Goal: Information Seeking & Learning: Check status

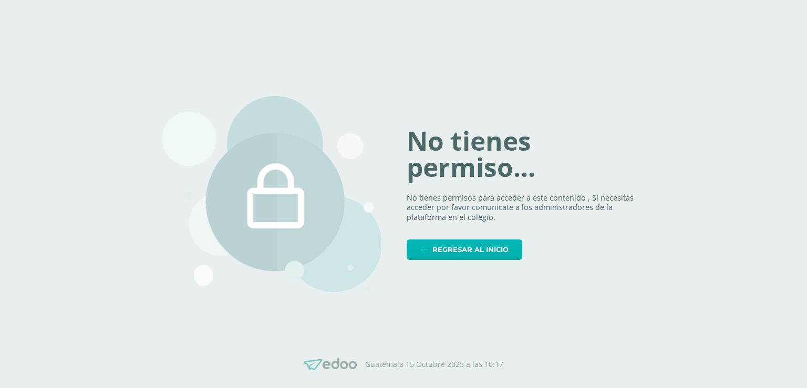
click at [444, 240] on span "Regresar al inicio" at bounding box center [471, 249] width 76 height 19
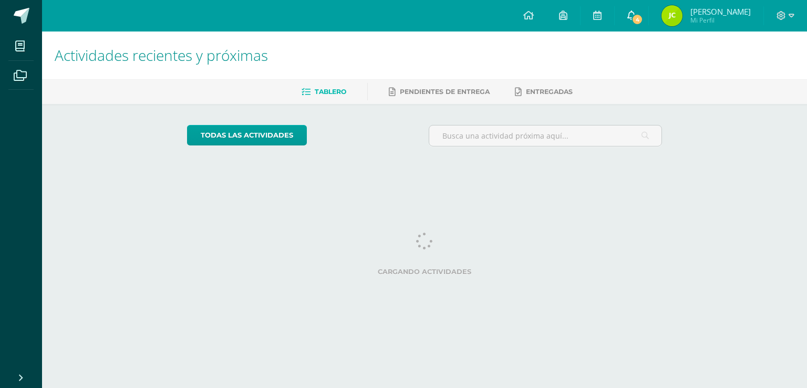
click at [632, 14] on icon at bounding box center [632, 15] width 8 height 9
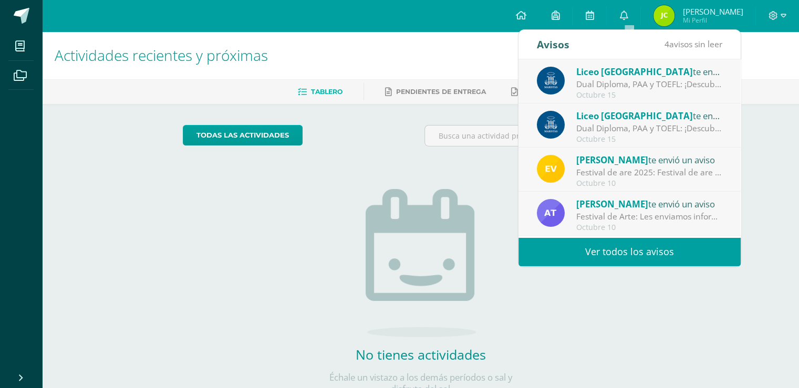
click at [629, 251] on link "Ver todos los avisos" at bounding box center [630, 252] width 222 height 29
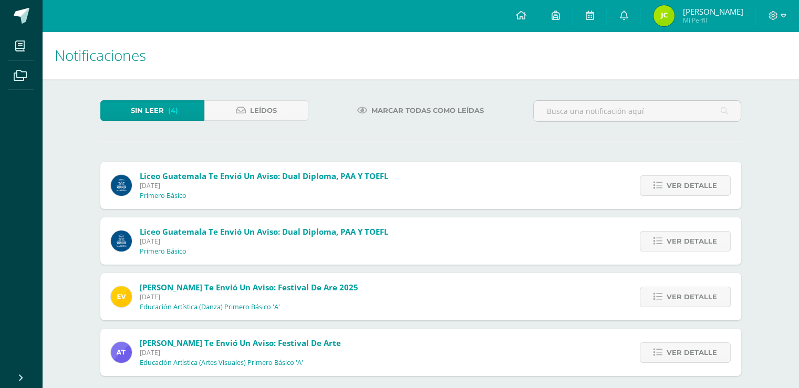
scroll to position [9, 0]
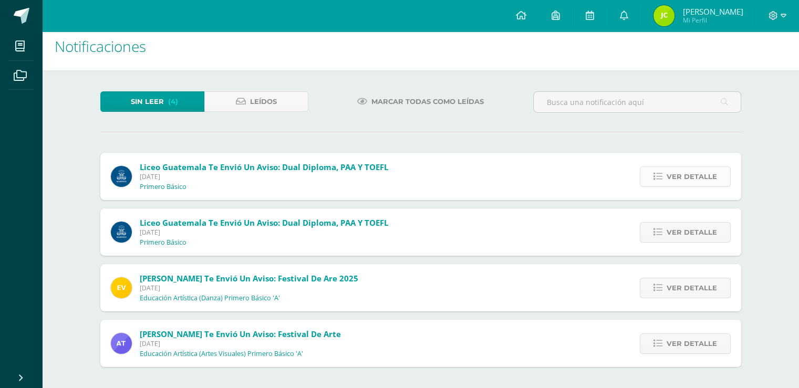
click at [676, 176] on span "Ver detalle" at bounding box center [692, 176] width 50 height 19
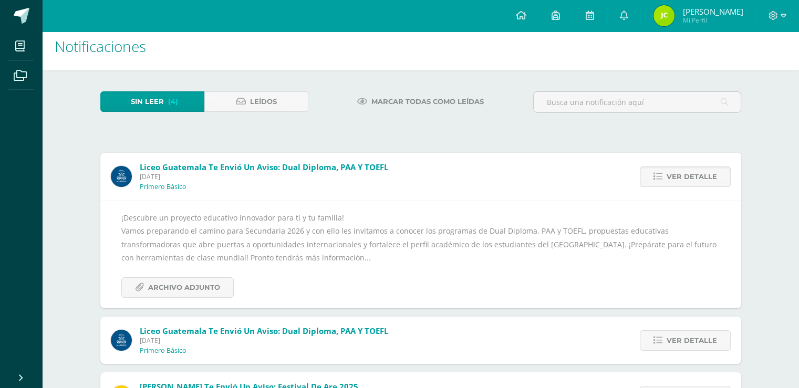
scroll to position [61, 0]
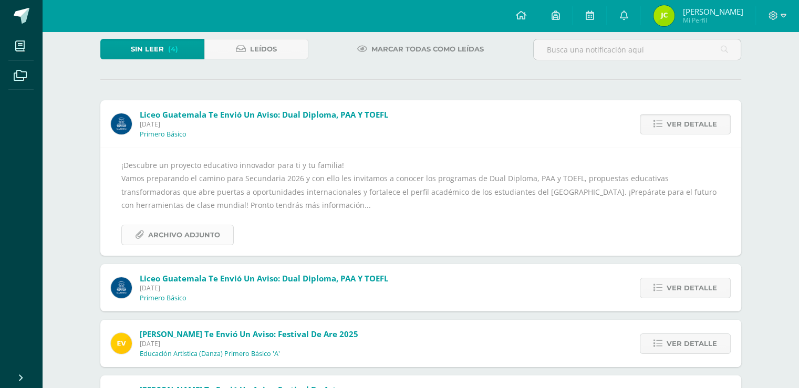
click at [201, 239] on span "Archivo Adjunto" at bounding box center [184, 234] width 72 height 19
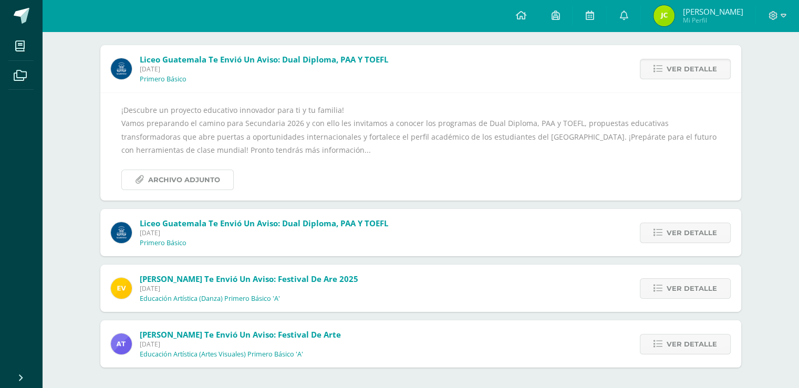
scroll to position [117, 0]
click at [244, 150] on div "¡Descubre un proyecto educativo innovador para ti y tu familia! Vamos preparand…" at bounding box center [420, 146] width 599 height 87
click at [658, 230] on icon at bounding box center [658, 232] width 9 height 9
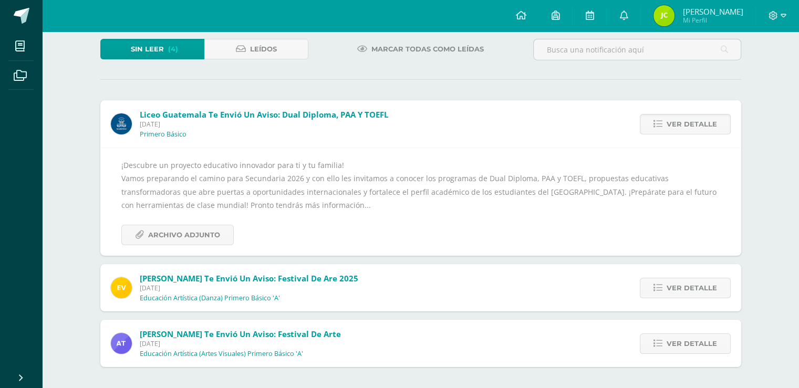
scroll to position [61, 0]
click at [193, 231] on span "Archivo Adjunto" at bounding box center [184, 235] width 72 height 19
click at [667, 124] on link "Ver detalle" at bounding box center [685, 125] width 91 height 20
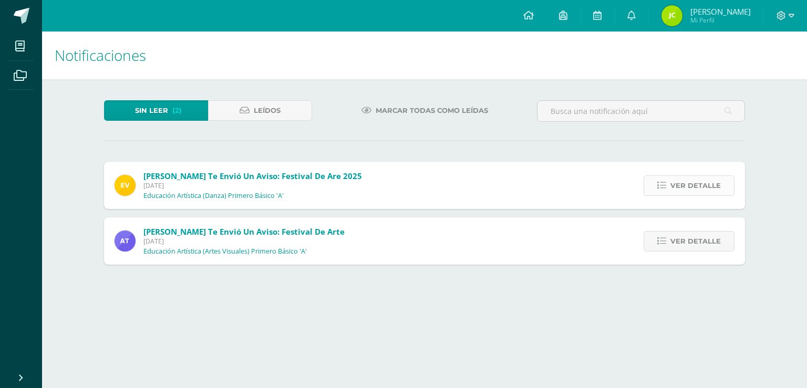
click at [681, 186] on span "Ver detalle" at bounding box center [696, 185] width 50 height 19
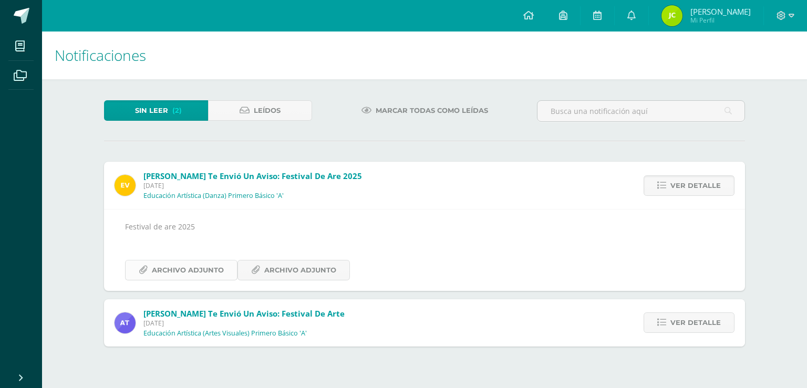
click at [183, 275] on span "Archivo Adjunto" at bounding box center [188, 270] width 72 height 19
click at [705, 188] on span "Ver detalle" at bounding box center [696, 185] width 50 height 19
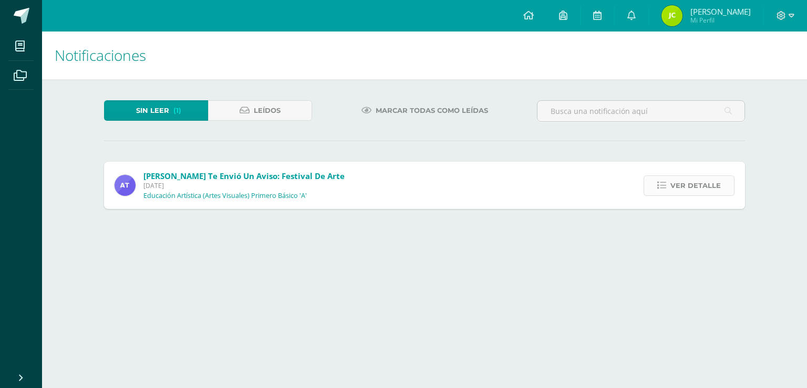
click at [699, 184] on span "Ver detalle" at bounding box center [696, 185] width 50 height 19
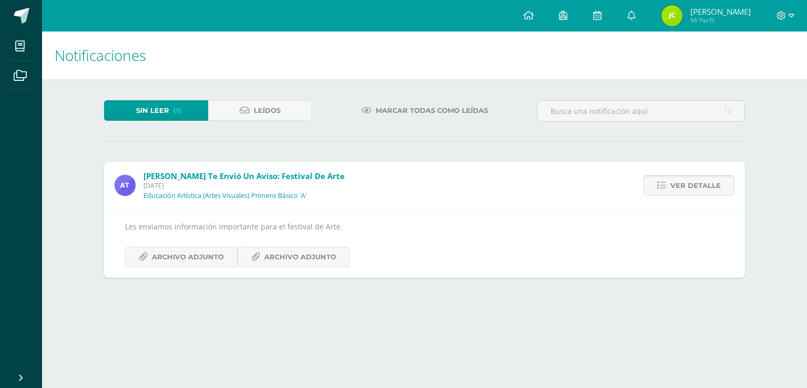
click at [698, 184] on span "Ver detalle" at bounding box center [696, 185] width 50 height 19
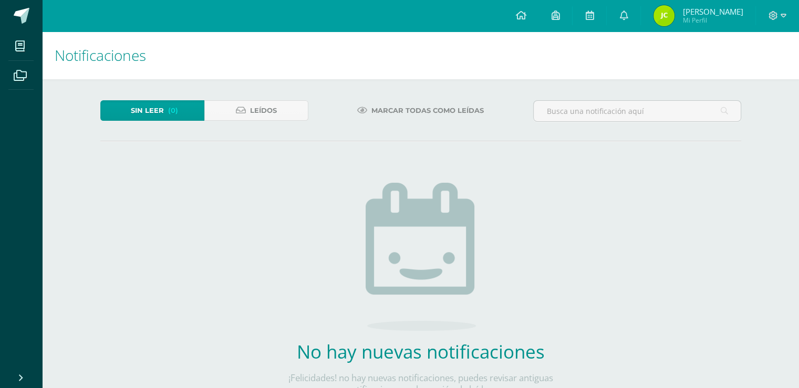
click at [711, 15] on span "[PERSON_NAME]" at bounding box center [713, 11] width 60 height 11
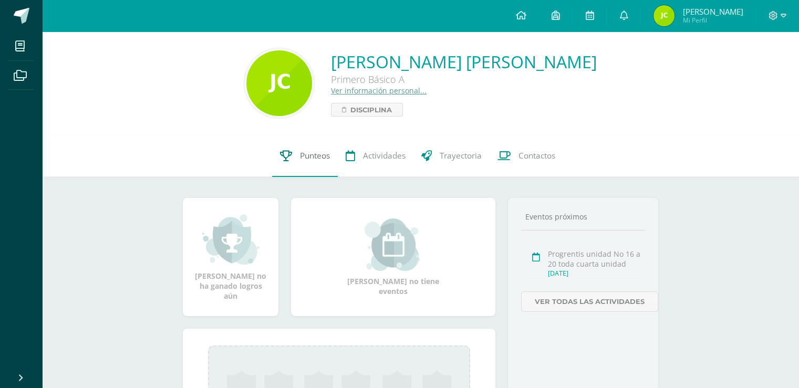
click at [319, 155] on span "Punteos" at bounding box center [315, 155] width 30 height 11
